Goal: Check status

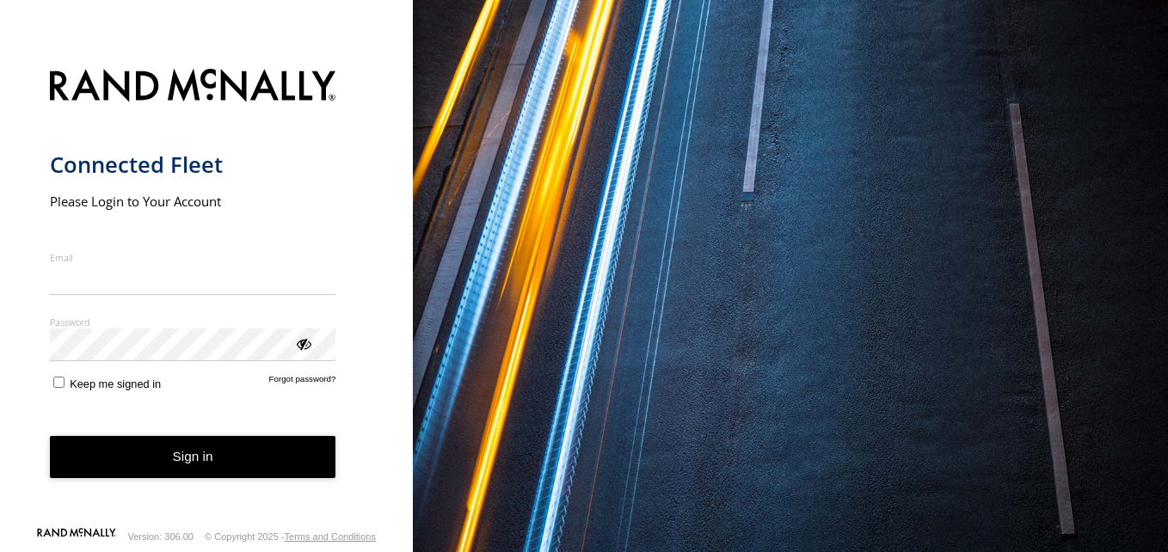
type input "**********"
click at [278, 463] on button "Sign in" at bounding box center [193, 457] width 286 height 42
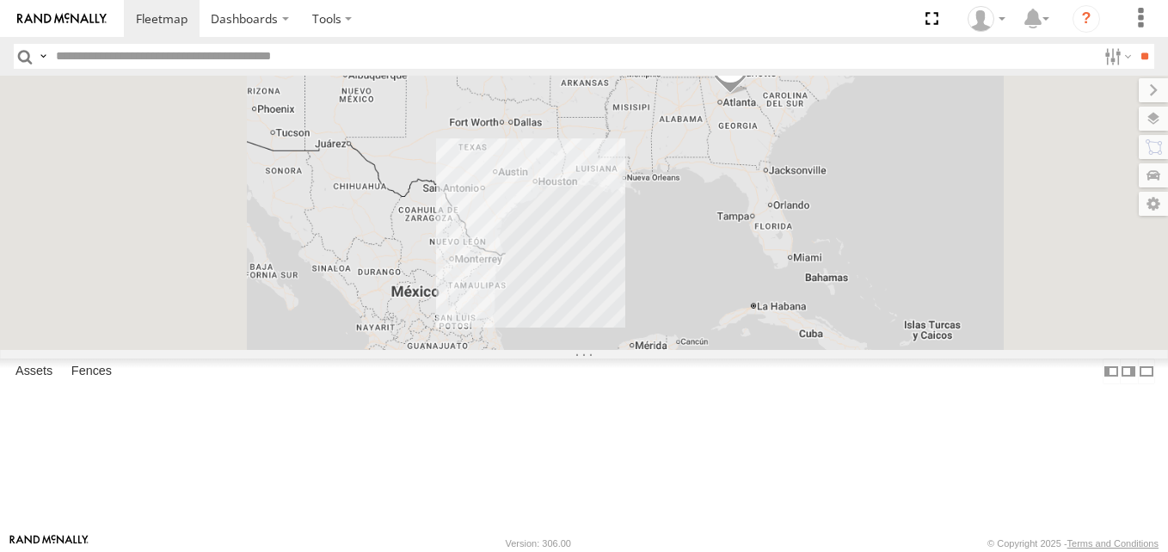
click at [0, 0] on span at bounding box center [0, 0] width 0 height 0
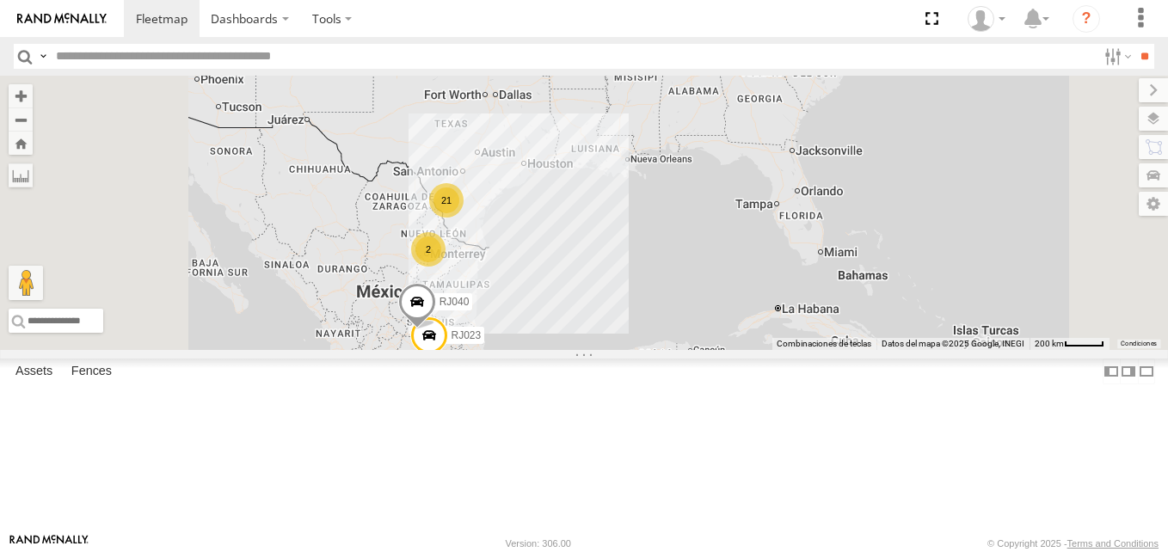
click at [0, 0] on span at bounding box center [0, 0] width 0 height 0
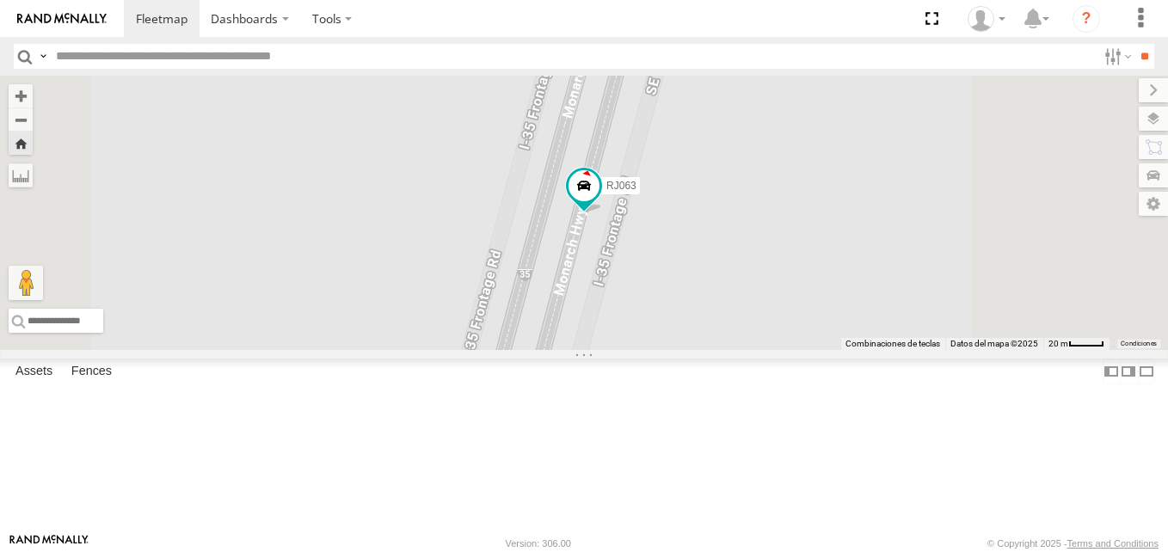
click at [0, 0] on span at bounding box center [0, 0] width 0 height 0
click at [600, 201] on span at bounding box center [584, 185] width 31 height 31
